Goal: Task Accomplishment & Management: Manage account settings

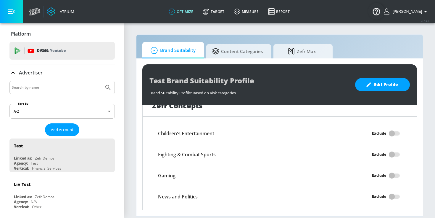
scroll to position [571, 0]
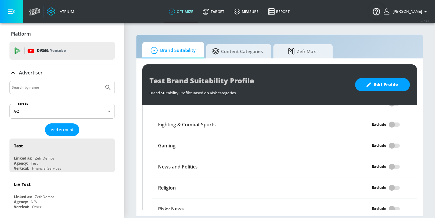
click at [72, 82] on div at bounding box center [61, 87] width 105 height 14
click at [71, 85] on input "Search by name" at bounding box center [57, 87] width 90 height 8
click at [71, 88] on input "Search by name" at bounding box center [57, 87] width 90 height 8
click at [57, 89] on input "Search by name" at bounding box center [57, 87] width 90 height 8
type input "molson"
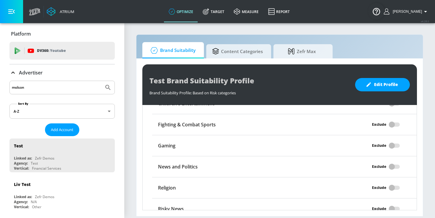
click at [102, 81] on button "Submit Search" at bounding box center [108, 87] width 13 height 13
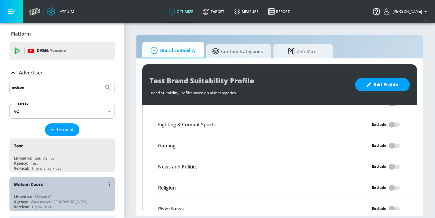
click at [59, 189] on div "Molson Coors" at bounding box center [63, 184] width 99 height 14
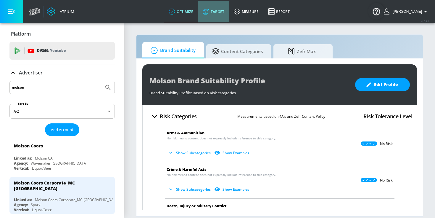
click at [225, 13] on link "Target" at bounding box center [213, 11] width 31 height 21
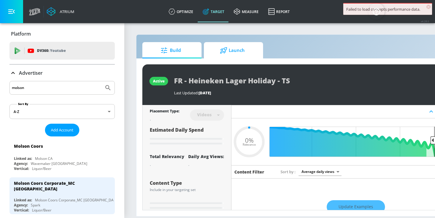
type input "0.05"
click at [224, 49] on icon at bounding box center [223, 50] width 7 height 7
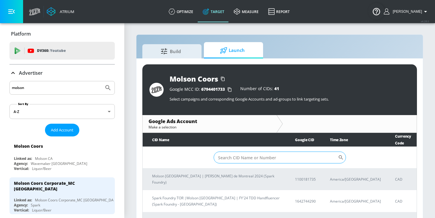
click at [234, 158] on input "Sort By" at bounding box center [276, 157] width 124 height 12
paste input "8554131490"
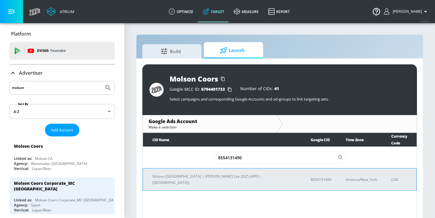
type input "8554131490"
click at [227, 173] on p "Molson Canada | Miller Lite 2025 (APEX - Canada)" at bounding box center [224, 179] width 144 height 12
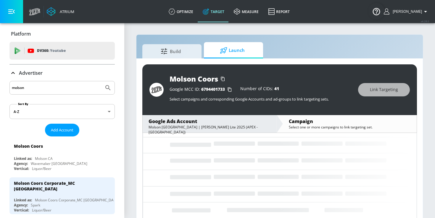
scroll to position [40, 0]
click at [393, 30] on section "Build Launch Molson Coors Google MCC ID: 6794401733 Number of CIDs: 41 Select c…" at bounding box center [279, 124] width 311 height 204
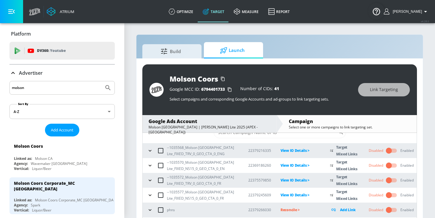
scroll to position [17, 0]
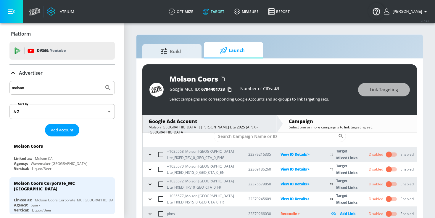
click at [390, 170] on input "checkbox" at bounding box center [389, 168] width 34 height 11
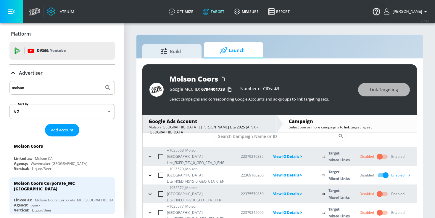
click at [410, 172] on icon "button" at bounding box center [409, 175] width 6 height 6
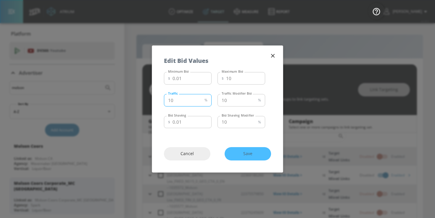
drag, startPoint x: 170, startPoint y: 99, endPoint x: 165, endPoint y: 99, distance: 4.7
click at [165, 99] on input "10" at bounding box center [183, 100] width 38 height 12
type input "50"
click at [279, 135] on div "Cancel Save" at bounding box center [217, 153] width 131 height 37
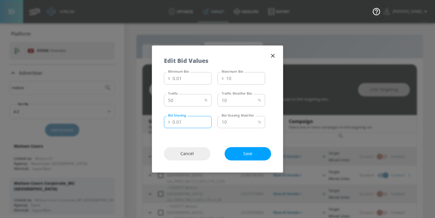
drag, startPoint x: 175, startPoint y: 121, endPoint x: 197, endPoint y: 121, distance: 22.2
click at [197, 121] on input "0.01" at bounding box center [192, 122] width 39 height 12
type input "0.25"
drag, startPoint x: 230, startPoint y: 102, endPoint x: 213, endPoint y: 101, distance: 17.2
click at [213, 101] on div "Traffic 50 % Traffic Traffic Modifier Bid 10 % Traffic Modifier Bid" at bounding box center [214, 99] width 101 height 16
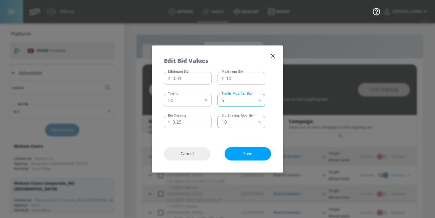
type input "5"
drag, startPoint x: 228, startPoint y: 119, endPoint x: 214, endPoint y: 119, distance: 13.6
click at [214, 119] on div "Bid Shaving $ 0.25 Bid Shaving Bid Shaving Modifier 10 % Bid Shaving Modifier" at bounding box center [214, 121] width 101 height 16
type input "5"
click at [274, 113] on div "Minimum Bid $ 0.01 Minimum Bid Maximum Bid $ 10 Maximum Bid Traffic 50 % Traffi…" at bounding box center [217, 102] width 131 height 65
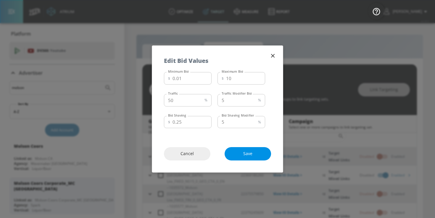
click at [250, 155] on span "Save" at bounding box center [247, 153] width 23 height 7
click at [273, 57] on icon "button" at bounding box center [273, 55] width 7 height 7
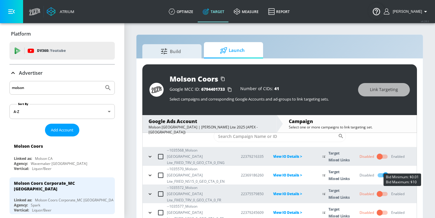
click at [401, 170] on div "Enabled" at bounding box center [402, 174] width 22 height 9
click at [411, 172] on icon "button" at bounding box center [409, 175] width 6 height 6
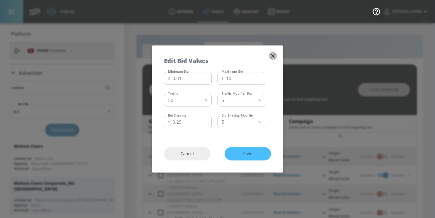
click at [273, 57] on icon "button" at bounding box center [273, 55] width 7 height 7
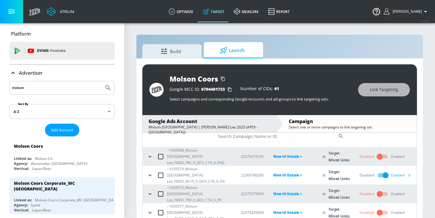
scroll to position [9, 0]
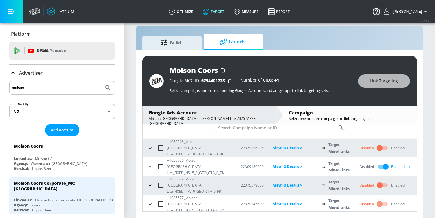
click at [380, 198] on input "checkbox" at bounding box center [380, 203] width 34 height 11
click at [403, 199] on div "Enabled" at bounding box center [402, 203] width 22 height 9
click at [408, 200] on icon "button" at bounding box center [409, 203] width 6 height 6
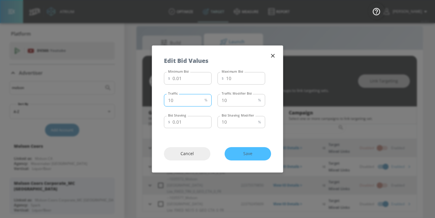
click at [170, 100] on input "10" at bounding box center [183, 100] width 38 height 12
type input "50"
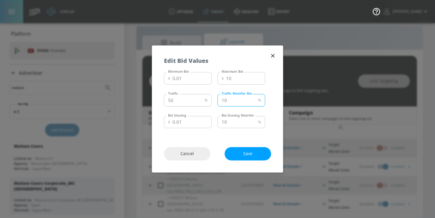
drag, startPoint x: 227, startPoint y: 98, endPoint x: 218, endPoint y: 98, distance: 8.9
click at [218, 98] on input "10" at bounding box center [237, 100] width 38 height 12
type input "5"
drag, startPoint x: 176, startPoint y: 122, endPoint x: 190, endPoint y: 125, distance: 14.2
click at [190, 125] on input "0.01" at bounding box center [192, 122] width 39 height 12
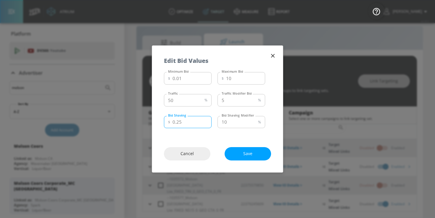
type input "0.25"
drag, startPoint x: 227, startPoint y: 123, endPoint x: 218, endPoint y: 122, distance: 9.0
click at [219, 122] on input "10" at bounding box center [237, 122] width 38 height 12
type input "5"
click at [237, 157] on span "Save" at bounding box center [247, 153] width 23 height 7
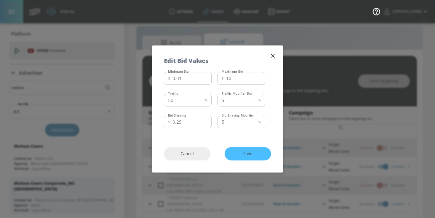
click at [274, 58] on icon "button" at bounding box center [273, 55] width 7 height 7
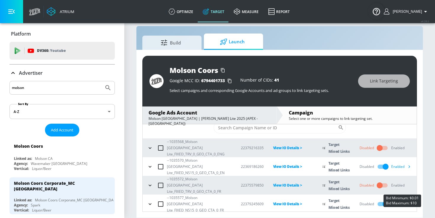
click at [402, 199] on div "Enabled" at bounding box center [402, 203] width 22 height 9
click at [409, 202] on icon "button" at bounding box center [410, 203] width 2 height 3
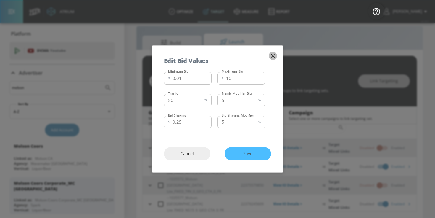
click at [273, 56] on icon "button" at bounding box center [273, 56] width 4 height 4
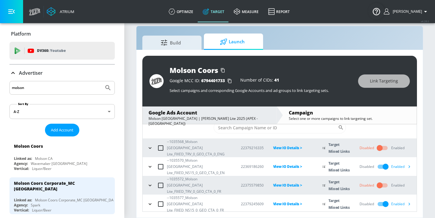
scroll to position [0, 0]
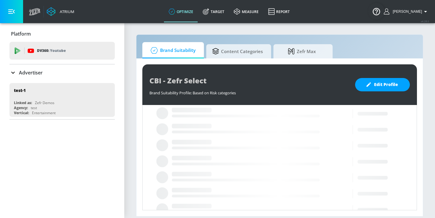
click at [49, 69] on div "Advertiser" at bounding box center [61, 72] width 105 height 7
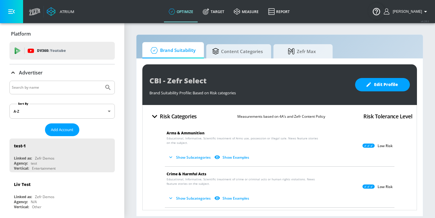
click at [36, 86] on input "Search by name" at bounding box center [57, 87] width 90 height 8
type input "general mills"
click at [102, 81] on button "Submit Search" at bounding box center [108, 87] width 13 height 13
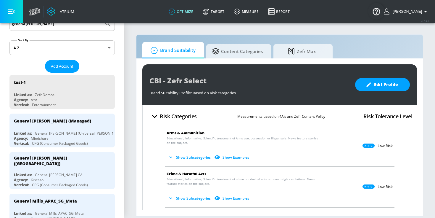
scroll to position [70, 0]
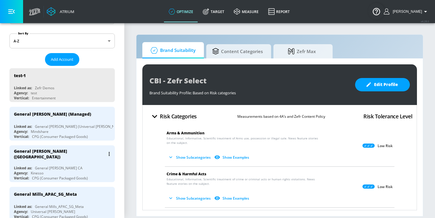
click at [80, 157] on div "General Mills (Canada)" at bounding box center [63, 153] width 99 height 17
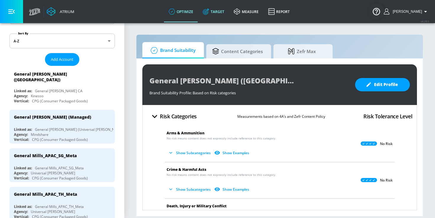
click at [226, 13] on link "Target" at bounding box center [213, 11] width 31 height 21
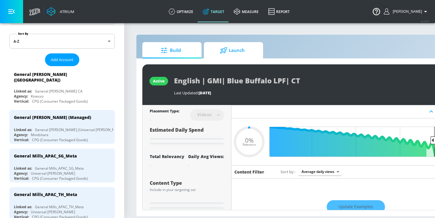
type input "0.05"
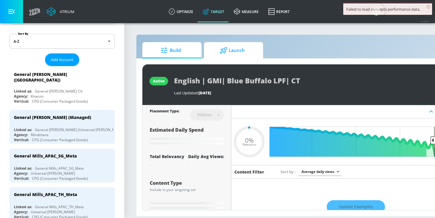
click at [220, 46] on span "Launch" at bounding box center [232, 50] width 45 height 14
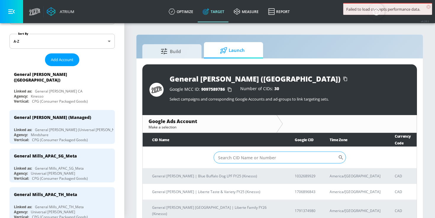
click at [228, 151] on input "Sort By" at bounding box center [276, 157] width 124 height 12
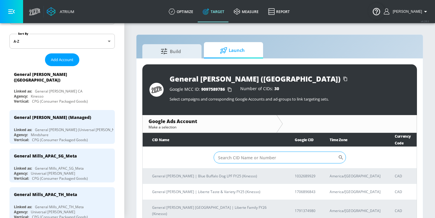
paste input "1791374980"
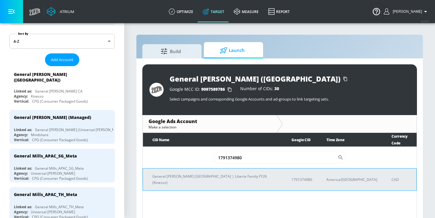
type input "1791374980"
click at [182, 176] on td "General Mills Canada | Liberte Family FY26 (Kinesso)" at bounding box center [212, 179] width 139 height 22
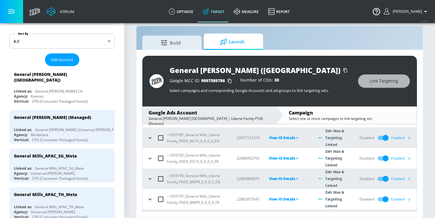
scroll to position [25, 0]
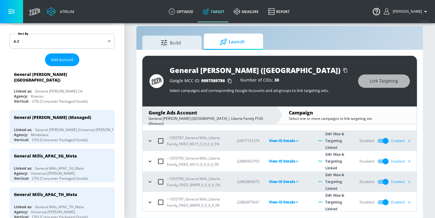
click at [403, 139] on div "Enabled" at bounding box center [402, 140] width 22 height 9
click at [407, 140] on icon "button" at bounding box center [409, 140] width 6 height 6
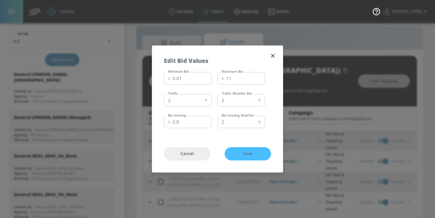
click at [272, 57] on icon "button" at bounding box center [273, 56] width 4 height 4
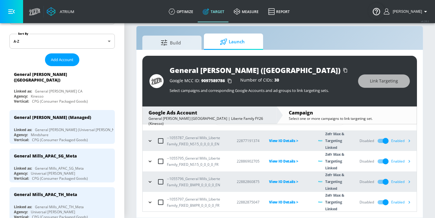
click at [410, 161] on icon "button" at bounding box center [409, 161] width 6 height 6
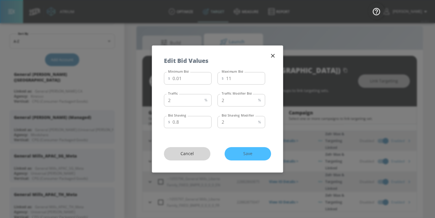
click at [186, 154] on span "Cancel" at bounding box center [187, 153] width 23 height 7
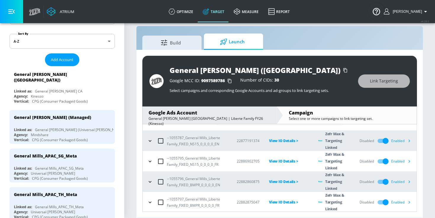
click at [399, 183] on div "Enabled" at bounding box center [402, 181] width 22 height 9
click at [409, 182] on icon "button" at bounding box center [410, 181] width 2 height 3
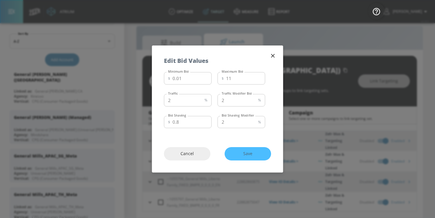
click at [273, 56] on icon "button" at bounding box center [273, 56] width 4 height 4
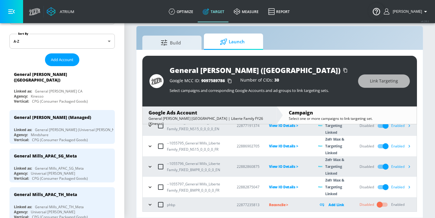
scroll to position [45, 0]
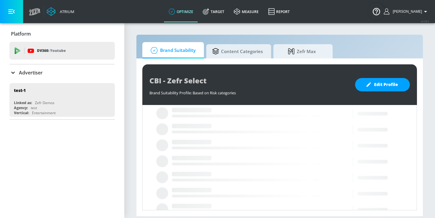
click at [22, 72] on p "Advertiser" at bounding box center [31, 72] width 24 height 7
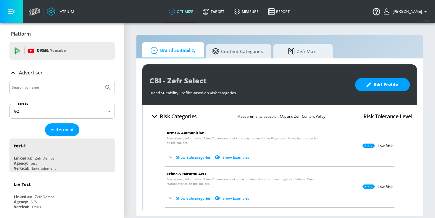
click at [69, 83] on div at bounding box center [61, 87] width 105 height 14
click at [70, 84] on input "Search by name" at bounding box center [57, 87] width 90 height 8
type input "jack links"
click at [102, 81] on button "Submit Search" at bounding box center [108, 87] width 13 height 13
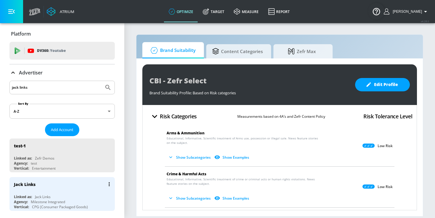
click at [66, 185] on div "Jack Links" at bounding box center [63, 184] width 99 height 14
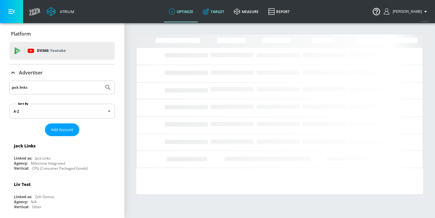
click at [218, 9] on link "Target" at bounding box center [213, 11] width 31 height 21
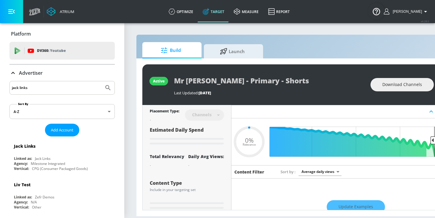
type input "0.05"
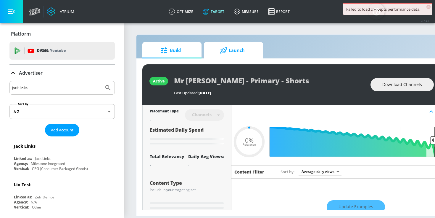
click at [235, 48] on span "Launch" at bounding box center [232, 50] width 45 height 14
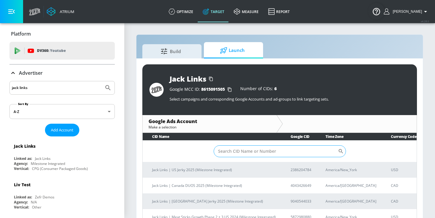
click at [226, 150] on input "Sort By" at bounding box center [276, 151] width 124 height 12
paste input "7349711713"
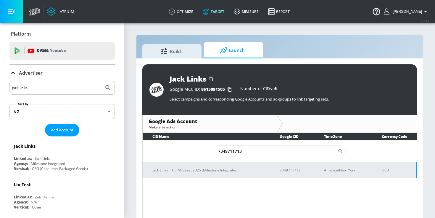
type input "7349711713"
click at [210, 171] on p "Jack Links | US MrBeast 2025 (Milestone Integrated)" at bounding box center [208, 170] width 113 height 6
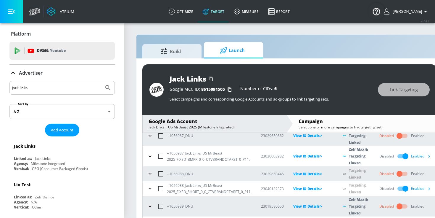
scroll to position [80, 0]
click at [430, 156] on icon "button" at bounding box center [429, 155] width 6 height 6
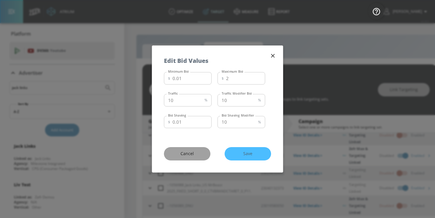
click at [181, 156] on span "Cancel" at bounding box center [187, 153] width 23 height 7
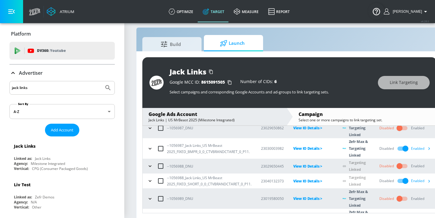
scroll to position [9, 0]
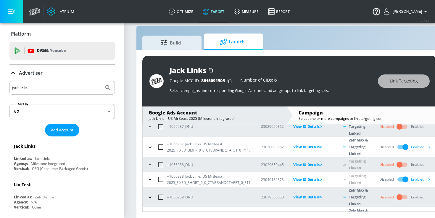
click at [32, 86] on input "jack links" at bounding box center [57, 88] width 90 height 8
type input "chick fil a"
click at [102, 81] on button "Submit Search" at bounding box center [108, 87] width 13 height 13
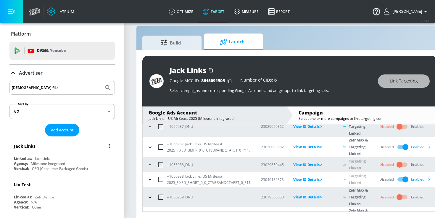
click at [57, 149] on div "Jack Links" at bounding box center [63, 146] width 99 height 14
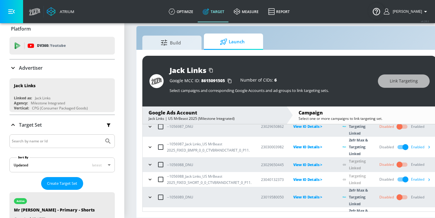
scroll to position [0, 0]
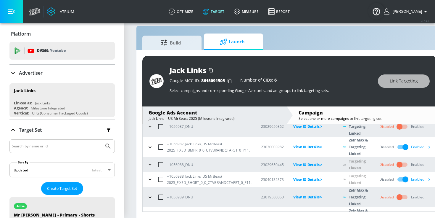
click at [16, 72] on icon at bounding box center [12, 72] width 7 height 7
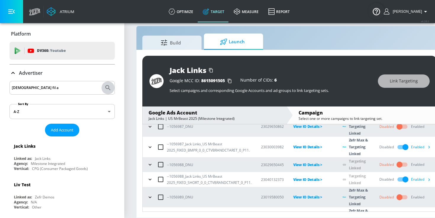
click at [108, 88] on icon "Submit Search" at bounding box center [107, 87] width 7 height 7
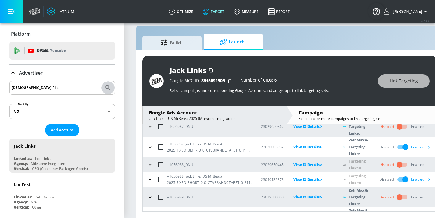
click at [109, 86] on icon "Submit Search" at bounding box center [107, 87] width 7 height 7
click at [65, 92] on div "chick fil a" at bounding box center [61, 88] width 105 height 14
click at [65, 91] on input "chick fil a" at bounding box center [57, 88] width 90 height 8
click at [65, 89] on input "chick fil a" at bounding box center [57, 88] width 90 height 8
click at [110, 88] on icon "Submit Search" at bounding box center [107, 87] width 7 height 7
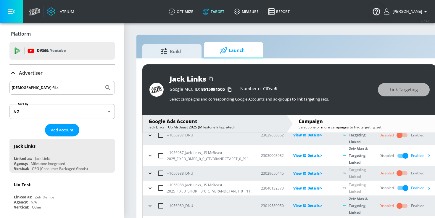
click at [13, 73] on icon at bounding box center [12, 72] width 7 height 7
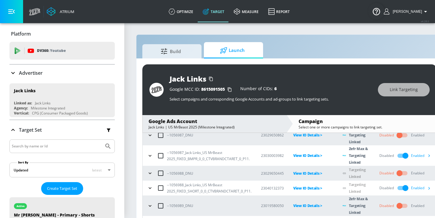
click at [12, 72] on icon at bounding box center [12, 72] width 7 height 7
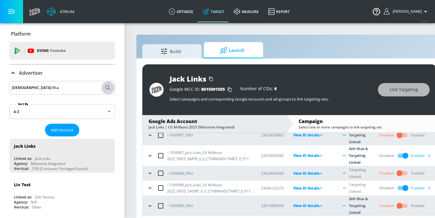
click at [107, 86] on icon "Submit Search" at bounding box center [107, 87] width 7 height 7
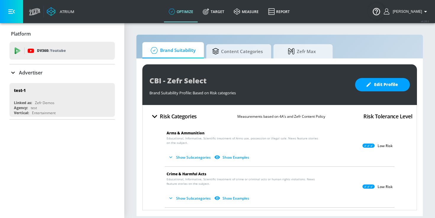
click at [44, 74] on div "Advertiser" at bounding box center [61, 72] width 105 height 7
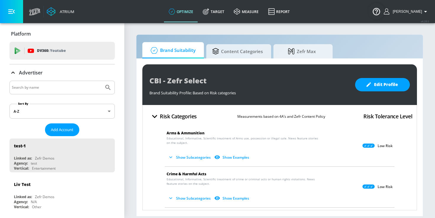
click at [36, 91] on div at bounding box center [61, 87] width 105 height 14
click at [36, 91] on input "Search by name" at bounding box center [57, 87] width 90 height 8
type input "chick fil a"
click at [102, 81] on button "Submit Search" at bounding box center [108, 87] width 13 height 13
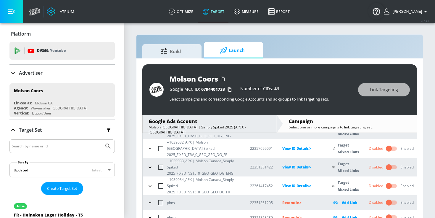
scroll to position [44, 0]
click at [390, 163] on input "checkbox" at bounding box center [389, 165] width 34 height 11
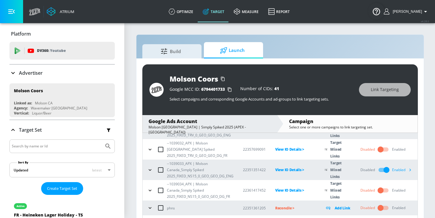
click at [400, 168] on div "Enabled" at bounding box center [403, 169] width 22 height 9
click at [409, 169] on icon "button" at bounding box center [410, 169] width 6 height 6
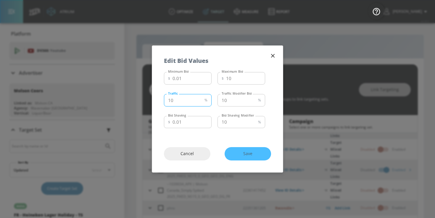
drag, startPoint x: 170, startPoint y: 99, endPoint x: 164, endPoint y: 99, distance: 6.2
click at [164, 99] on input "10" at bounding box center [183, 100] width 38 height 12
type input "50"
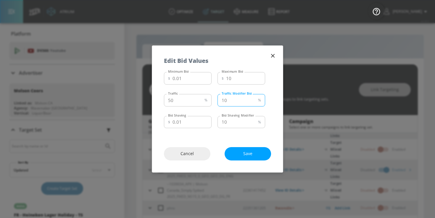
drag, startPoint x: 229, startPoint y: 100, endPoint x: 214, endPoint y: 98, distance: 15.5
click at [215, 99] on div "Traffic 50 % Traffic Traffic Modifier Bid 10 % Traffic Modifier Bid" at bounding box center [214, 99] width 101 height 16
type input "5"
drag, startPoint x: 176, startPoint y: 122, endPoint x: 191, endPoint y: 123, distance: 14.2
click at [190, 123] on input "0.01" at bounding box center [192, 122] width 39 height 12
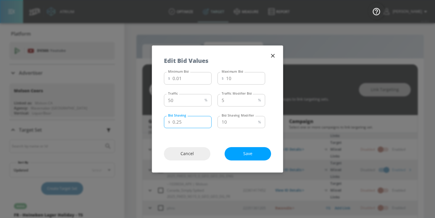
type input "0.25"
drag, startPoint x: 229, startPoint y: 119, endPoint x: 213, endPoint y: 118, distance: 15.7
click at [214, 119] on div "Bid Shaving $ 0.25 Bid Shaving Bid Shaving Modifier 10 % Bid Shaving Modifier" at bounding box center [214, 121] width 101 height 16
type input "5"
click at [241, 151] on span "Save" at bounding box center [247, 153] width 23 height 7
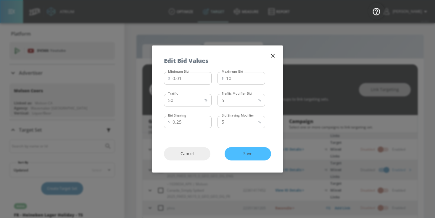
click at [249, 154] on div "Cancel Save" at bounding box center [217, 153] width 131 height 37
click at [275, 52] on button "button" at bounding box center [273, 55] width 8 height 8
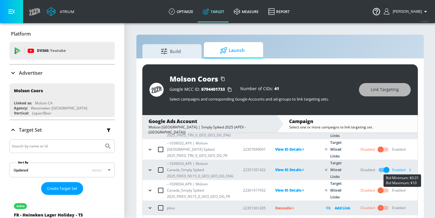
click at [403, 168] on div "Enabled" at bounding box center [403, 169] width 22 height 9
click at [411, 169] on icon "button" at bounding box center [410, 169] width 6 height 6
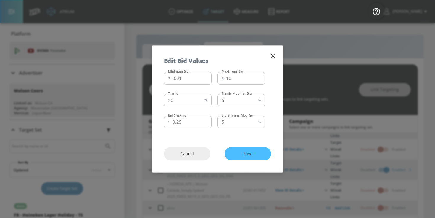
click at [274, 52] on button "button" at bounding box center [273, 55] width 8 height 8
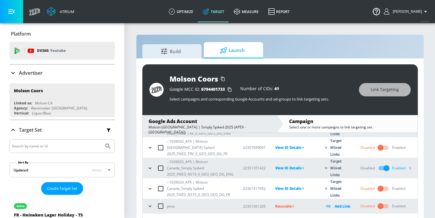
scroll to position [55, 0]
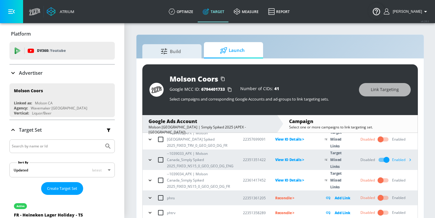
click at [380, 178] on input "checkbox" at bounding box center [381, 179] width 34 height 11
click at [406, 180] on button "button" at bounding box center [410, 179] width 9 height 9
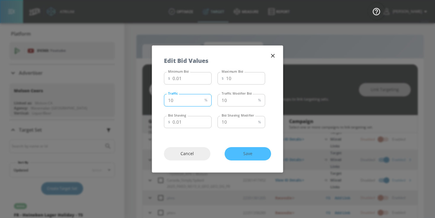
drag, startPoint x: 171, startPoint y: 99, endPoint x: 160, endPoint y: 99, distance: 10.4
click at [160, 99] on div "Minimum Bid $ 0.01 Minimum Bid Maximum Bid $ 10 Maximum Bid Traffic 10 % Traffi…" at bounding box center [217, 102] width 131 height 65
type input "50"
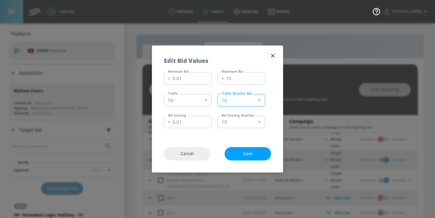
drag, startPoint x: 228, startPoint y: 99, endPoint x: 212, endPoint y: 96, distance: 16.7
click at [214, 97] on div "Traffic 50 % Traffic Traffic Modifier Bid 10 % Traffic Modifier Bid" at bounding box center [214, 99] width 101 height 16
type input "5"
drag, startPoint x: 231, startPoint y: 121, endPoint x: 210, endPoint y: 120, distance: 20.5
click at [211, 121] on div "Bid Shaving $ 0.01 Bid Shaving Bid Shaving Modifier 10 % Bid Shaving Modifier" at bounding box center [214, 121] width 101 height 16
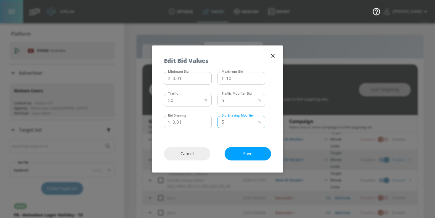
type input "5"
drag, startPoint x: 177, startPoint y: 120, endPoint x: 191, endPoint y: 123, distance: 13.6
click at [191, 123] on input "0.01" at bounding box center [192, 122] width 39 height 12
type input "0.25"
click at [245, 154] on span "Save" at bounding box center [247, 153] width 23 height 7
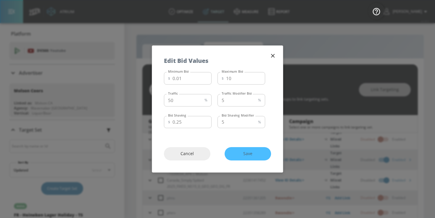
click at [270, 57] on icon "button" at bounding box center [273, 55] width 7 height 7
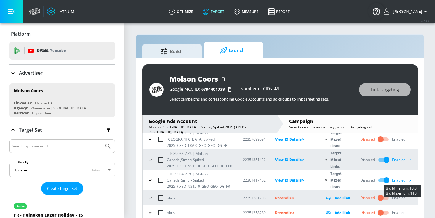
click at [410, 180] on icon "button" at bounding box center [410, 180] width 6 height 6
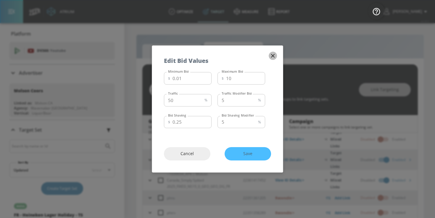
click at [274, 52] on icon "button" at bounding box center [273, 55] width 7 height 7
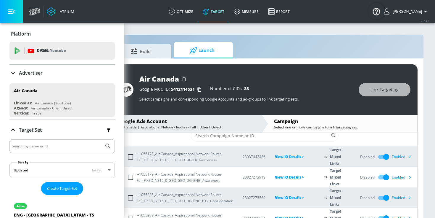
scroll to position [11, 0]
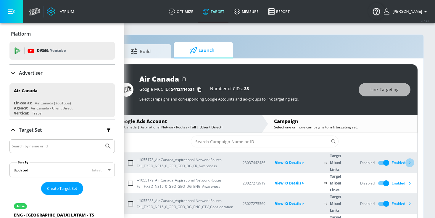
click at [407, 164] on icon "button" at bounding box center [410, 162] width 6 height 6
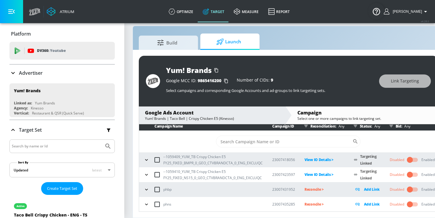
scroll to position [9, 23]
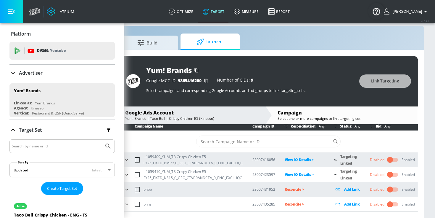
click at [391, 157] on input "checkbox" at bounding box center [390, 159] width 34 height 11
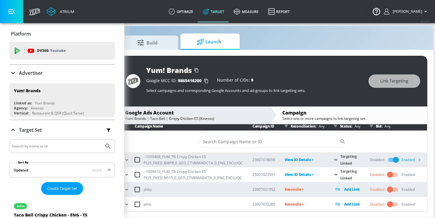
click at [409, 158] on div "Enabled" at bounding box center [413, 159] width 22 height 9
click at [421, 158] on icon "button" at bounding box center [419, 159] width 6 height 6
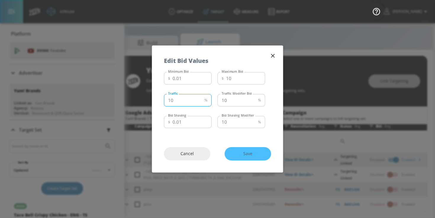
drag, startPoint x: 169, startPoint y: 99, endPoint x: 162, endPoint y: 100, distance: 6.8
click at [162, 100] on div "Minimum Bid $ 0.01 Minimum Bid Maximum Bid $ 10 Maximum Bid Traffic 10 % Traffi…" at bounding box center [217, 102] width 131 height 65
type input "50"
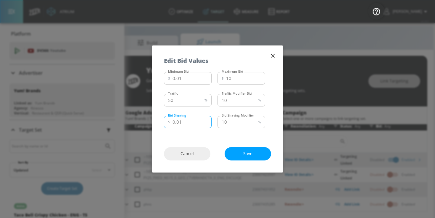
drag, startPoint x: 181, startPoint y: 123, endPoint x: 175, endPoint y: 123, distance: 5.3
click at [175, 123] on input "0.01" at bounding box center [192, 122] width 39 height 12
type input "0.25"
drag, startPoint x: 231, startPoint y: 99, endPoint x: 218, endPoint y: 98, distance: 13.0
click at [218, 99] on input "10" at bounding box center [237, 100] width 38 height 12
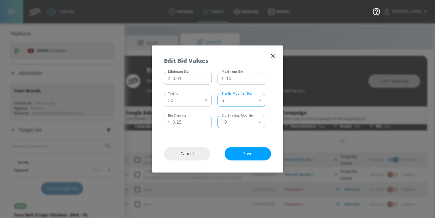
type input "5"
drag, startPoint x: 228, startPoint y: 123, endPoint x: 211, endPoint y: 123, distance: 16.9
click at [211, 123] on div "Bid Shaving $ 0.25 Bid Shaving Bid Shaving Modifier 10 % Bid Shaving Modifier" at bounding box center [214, 121] width 101 height 16
type input "5"
click at [240, 157] on button "Save" at bounding box center [248, 153] width 46 height 13
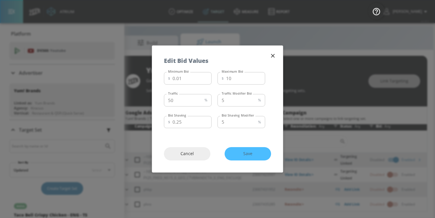
click at [272, 59] on button "button" at bounding box center [273, 55] width 8 height 8
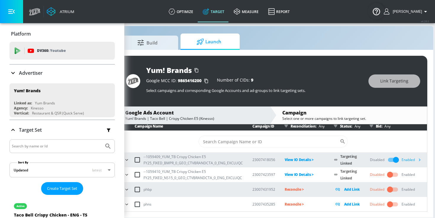
click at [389, 174] on input "checkbox" at bounding box center [390, 174] width 34 height 11
click at [403, 173] on div "Enabled" at bounding box center [413, 174] width 22 height 9
click at [420, 174] on icon "button" at bounding box center [419, 174] width 6 height 6
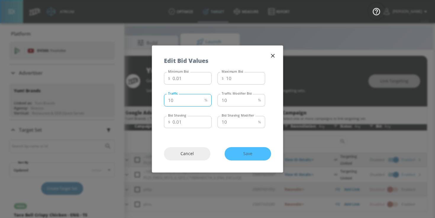
drag, startPoint x: 171, startPoint y: 100, endPoint x: 160, endPoint y: 98, distance: 10.6
click at [161, 99] on div "Minimum Bid $ 0.01 Minimum Bid Maximum Bid $ 10 Maximum Bid Traffic 10 % Traffi…" at bounding box center [217, 102] width 131 height 65
type input "50"
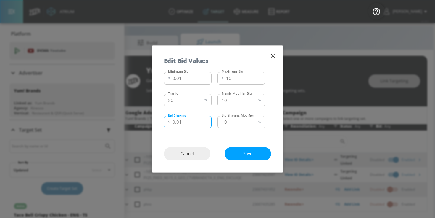
drag, startPoint x: 177, startPoint y: 120, endPoint x: 199, endPoint y: 121, distance: 22.5
click at [199, 121] on input "0.01" at bounding box center [192, 122] width 39 height 12
type input "0.25"
drag, startPoint x: 230, startPoint y: 102, endPoint x: 211, endPoint y: 100, distance: 18.8
click at [211, 100] on div "Traffic 50 % Traffic Traffic Modifier Bid 10 % Traffic Modifier Bid" at bounding box center [214, 99] width 101 height 16
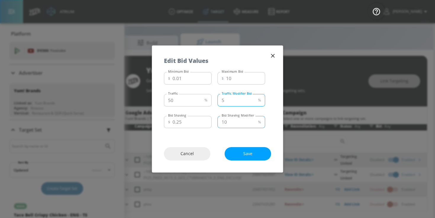
type input "5"
drag, startPoint x: 228, startPoint y: 122, endPoint x: 200, endPoint y: 121, distance: 27.5
click at [201, 122] on div "Bid Shaving $ 0.25 Bid Shaving Bid Shaving Modifier 10 % Bid Shaving Modifier" at bounding box center [214, 121] width 101 height 16
type input "5"
click at [251, 159] on button "Save" at bounding box center [248, 153] width 46 height 13
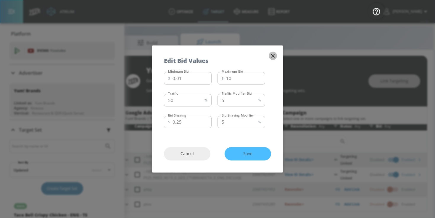
click at [275, 55] on icon "button" at bounding box center [273, 55] width 7 height 7
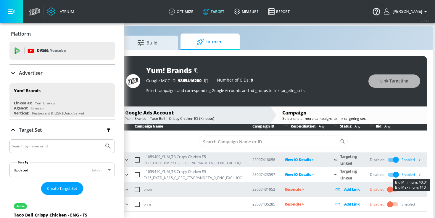
click at [418, 174] on icon "button" at bounding box center [419, 174] width 6 height 6
